Goal: Find specific page/section: Find specific page/section

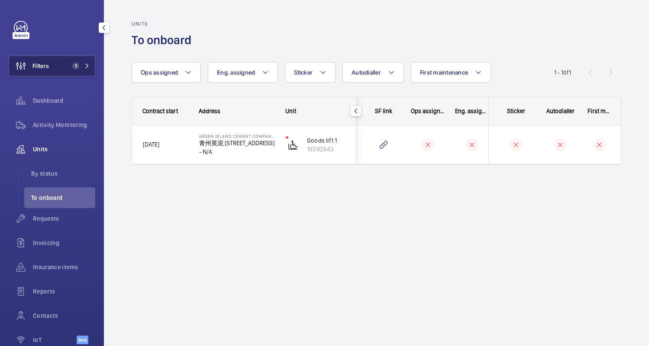
click at [75, 60] on button "Filters 1" at bounding box center [52, 65] width 87 height 21
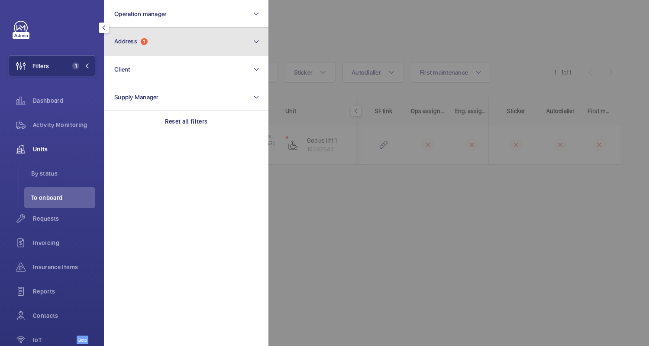
click at [194, 49] on button "Address 1" at bounding box center [186, 42] width 165 height 28
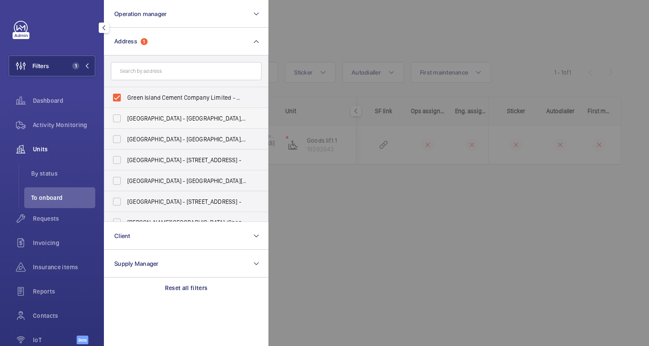
click at [118, 96] on label "Green Island Cement Company Limited - 青州英泥 [STREET_ADDRESS] -" at bounding box center [179, 97] width 151 height 21
click at [118, 96] on input "Green Island Cement Company Limited - 青州英泥 [STREET_ADDRESS] -" at bounding box center [116, 97] width 17 height 17
checkbox input "false"
click at [104, 26] on mat-icon "button" at bounding box center [104, 27] width 10 height 7
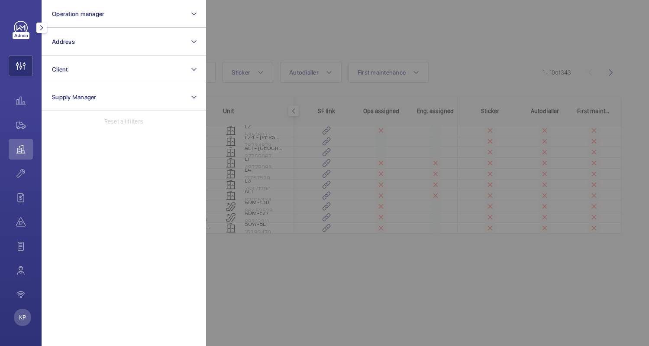
click at [234, 66] on div at bounding box center [530, 173] width 649 height 346
